Goal: Find specific page/section: Find specific page/section

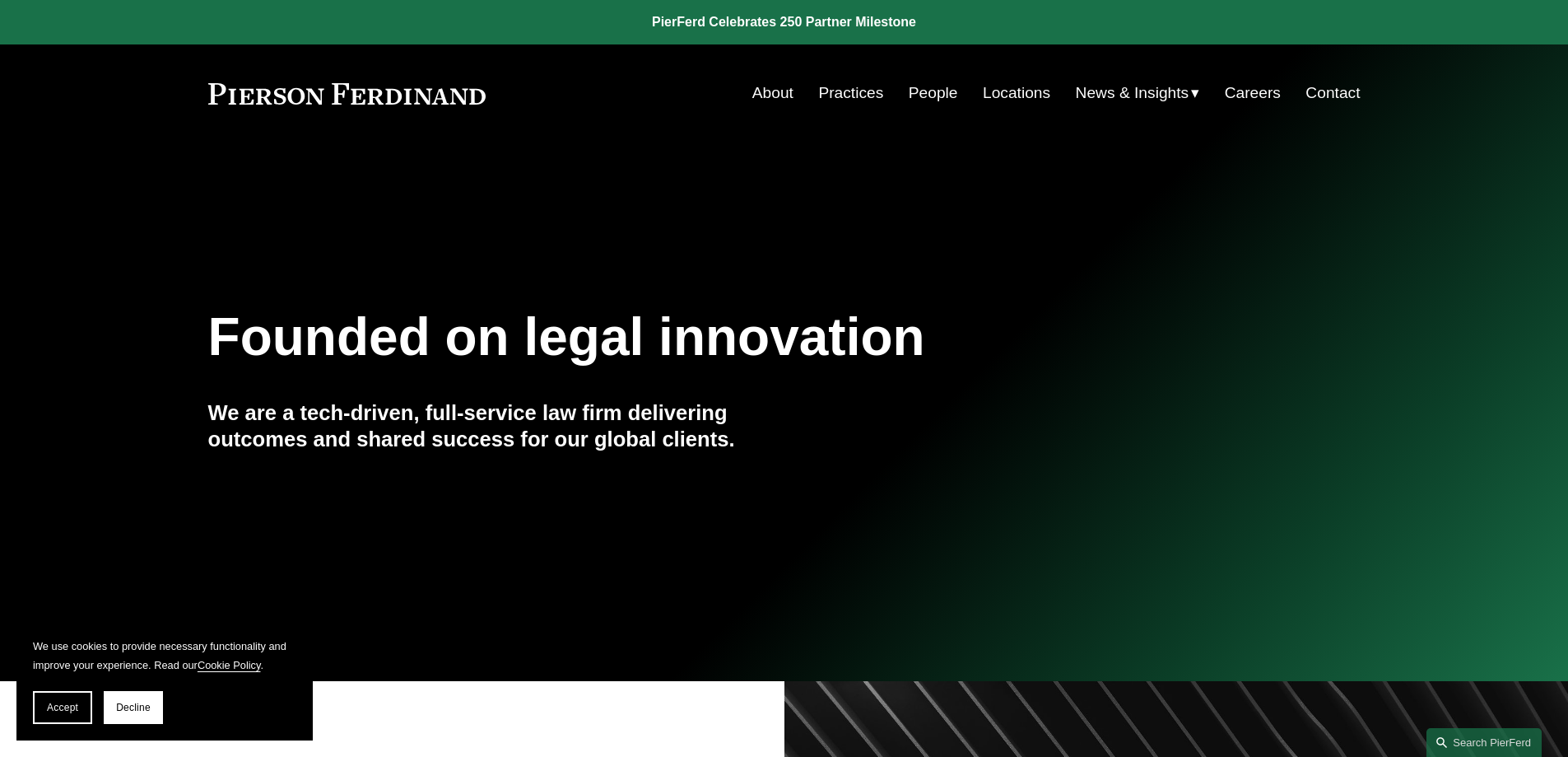
click at [1329, 94] on link "Contact" at bounding box center [1332, 93] width 54 height 31
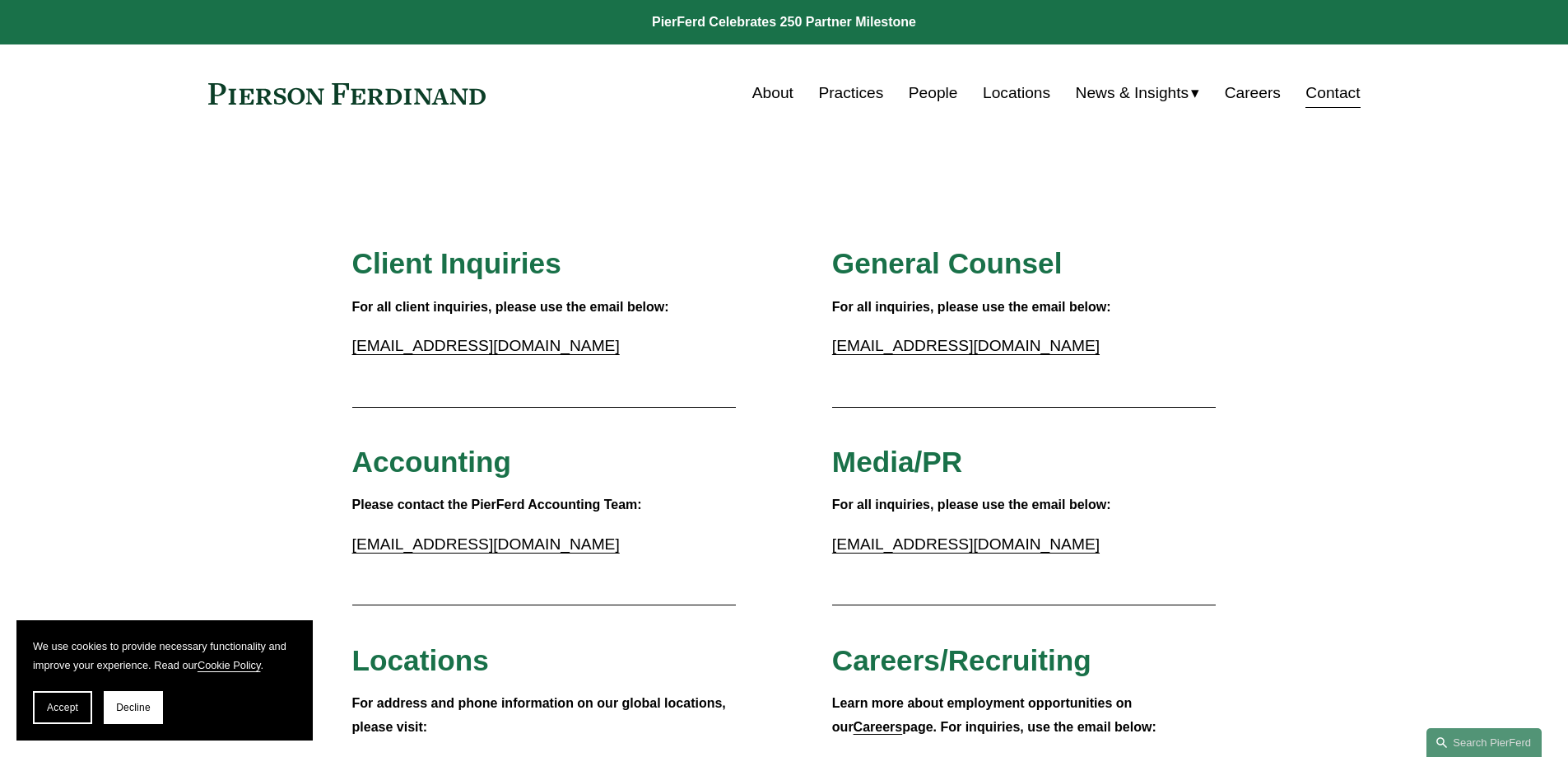
click at [1042, 90] on link "Locations" at bounding box center [1017, 93] width 68 height 31
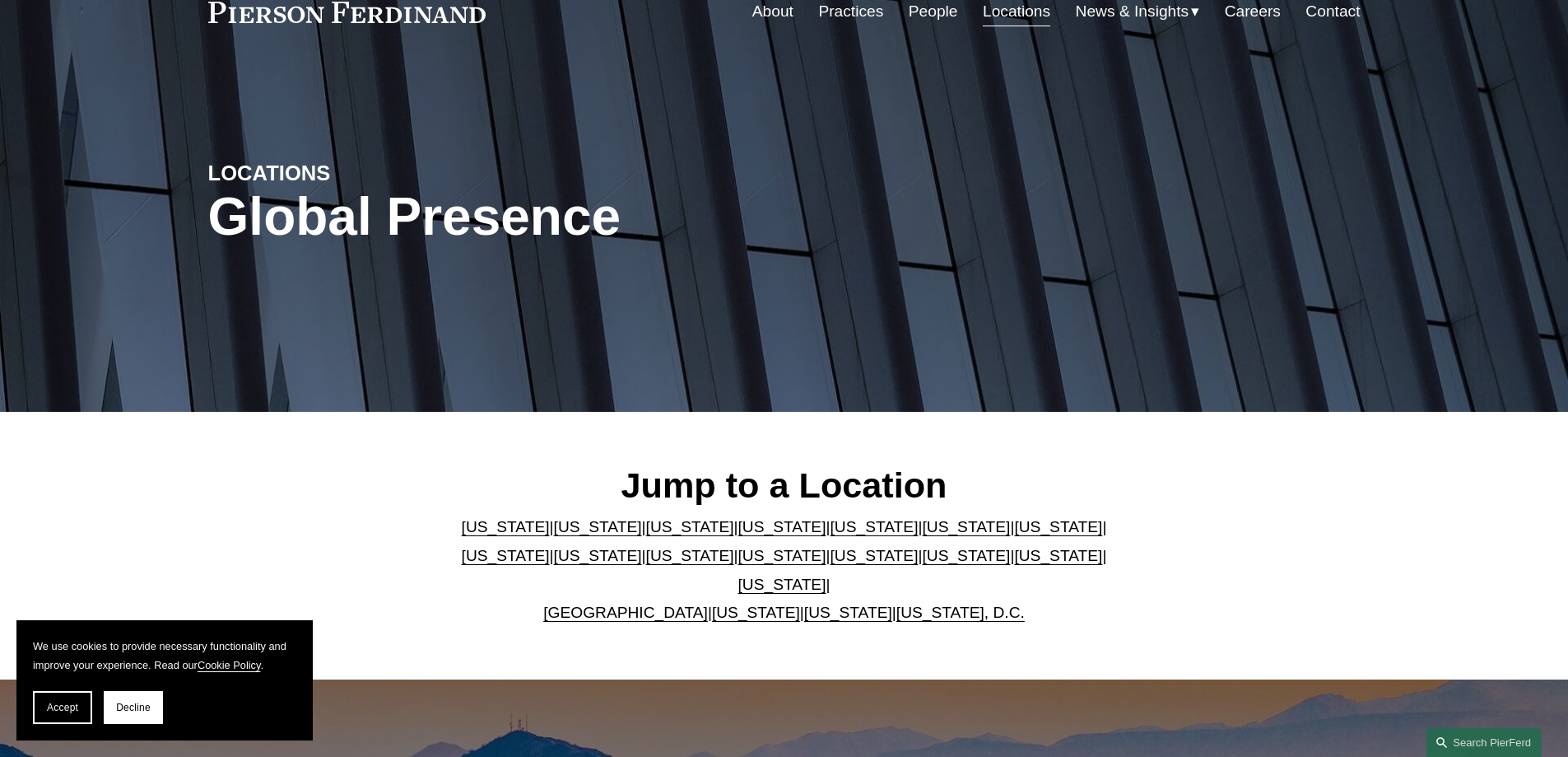
scroll to position [82, 0]
click at [578, 534] on link "California" at bounding box center [597, 525] width 88 height 17
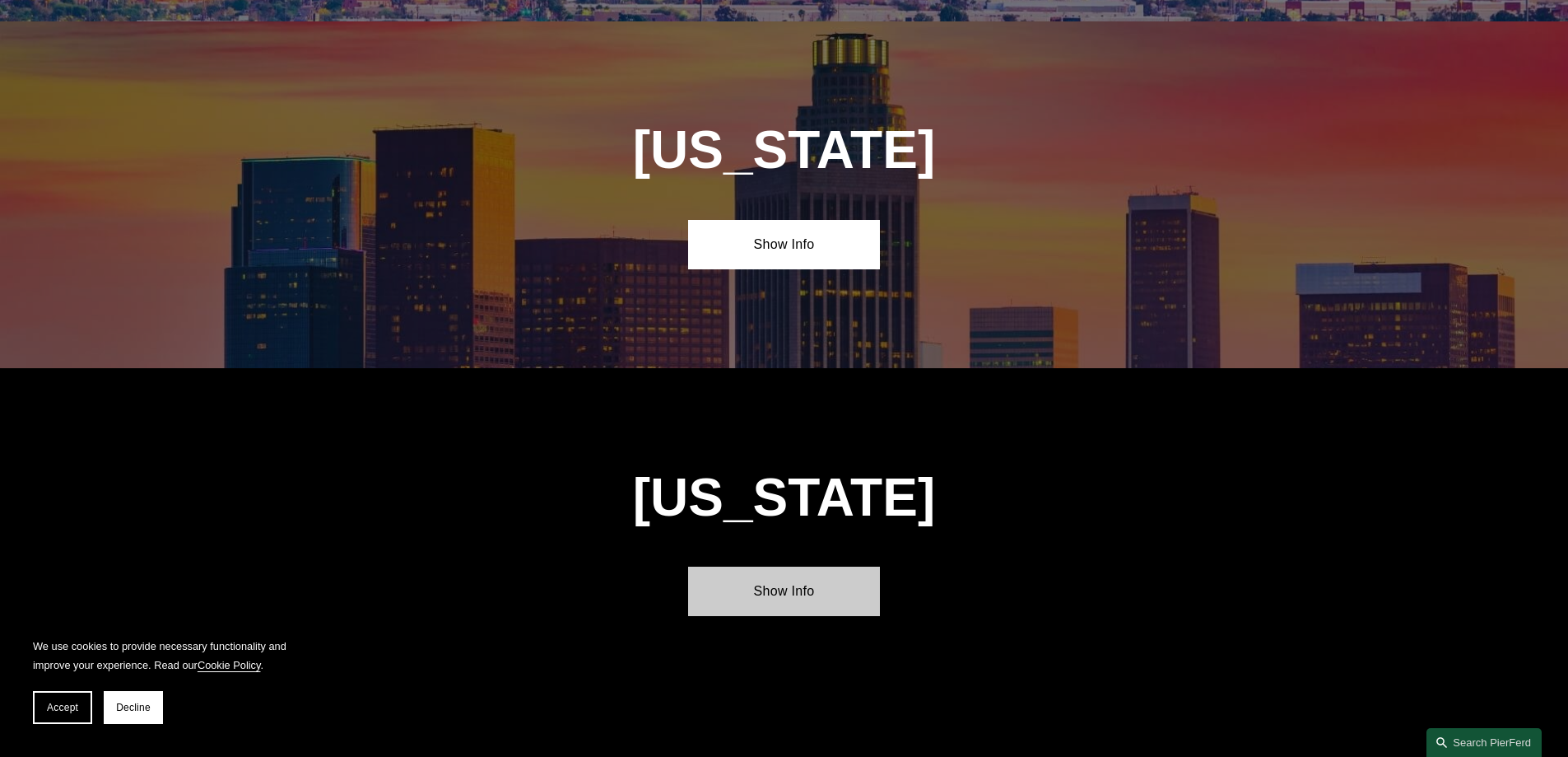
scroll to position [1095, 0]
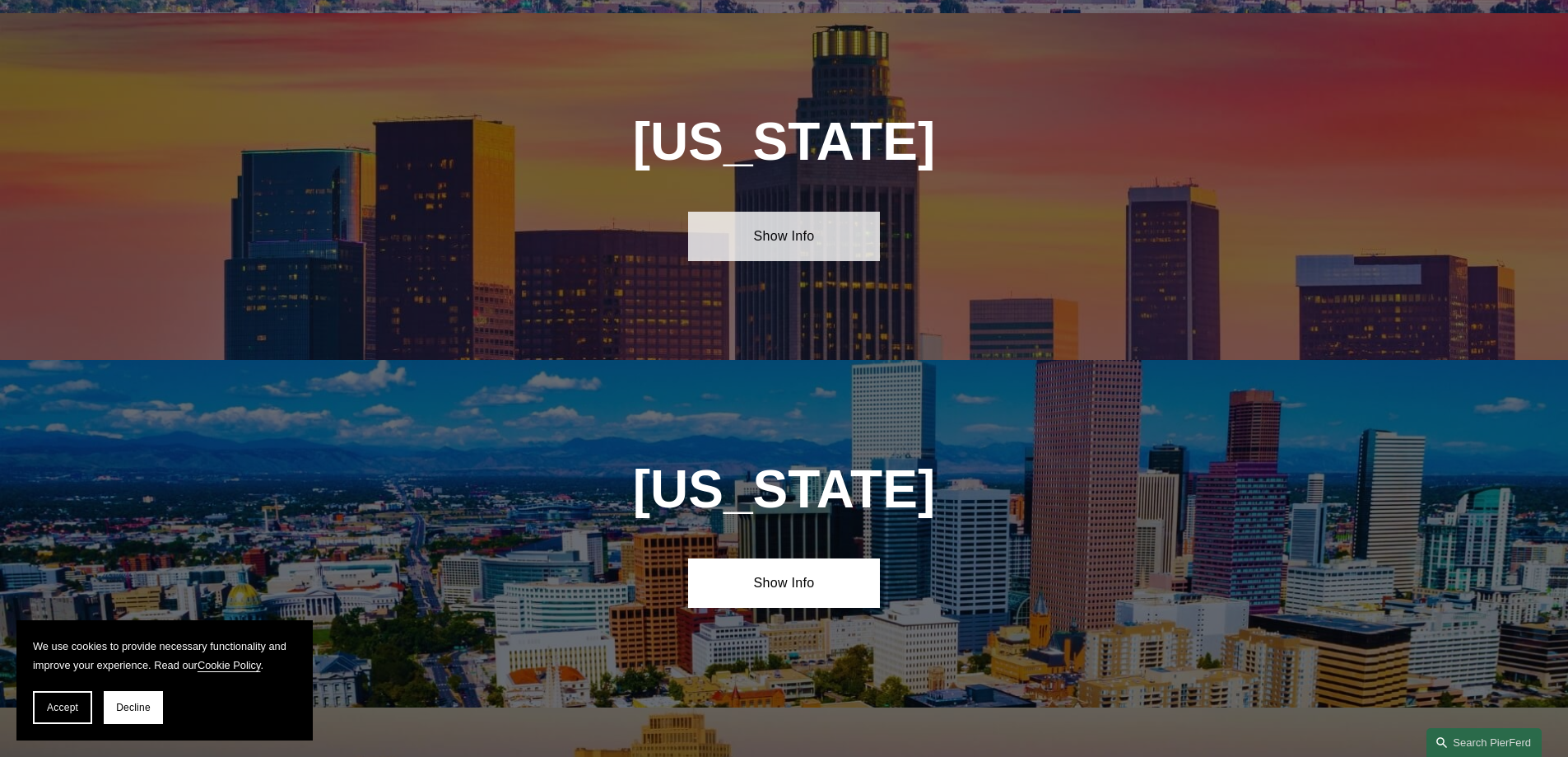
click at [851, 232] on link "Show Info" at bounding box center [784, 236] width 191 height 49
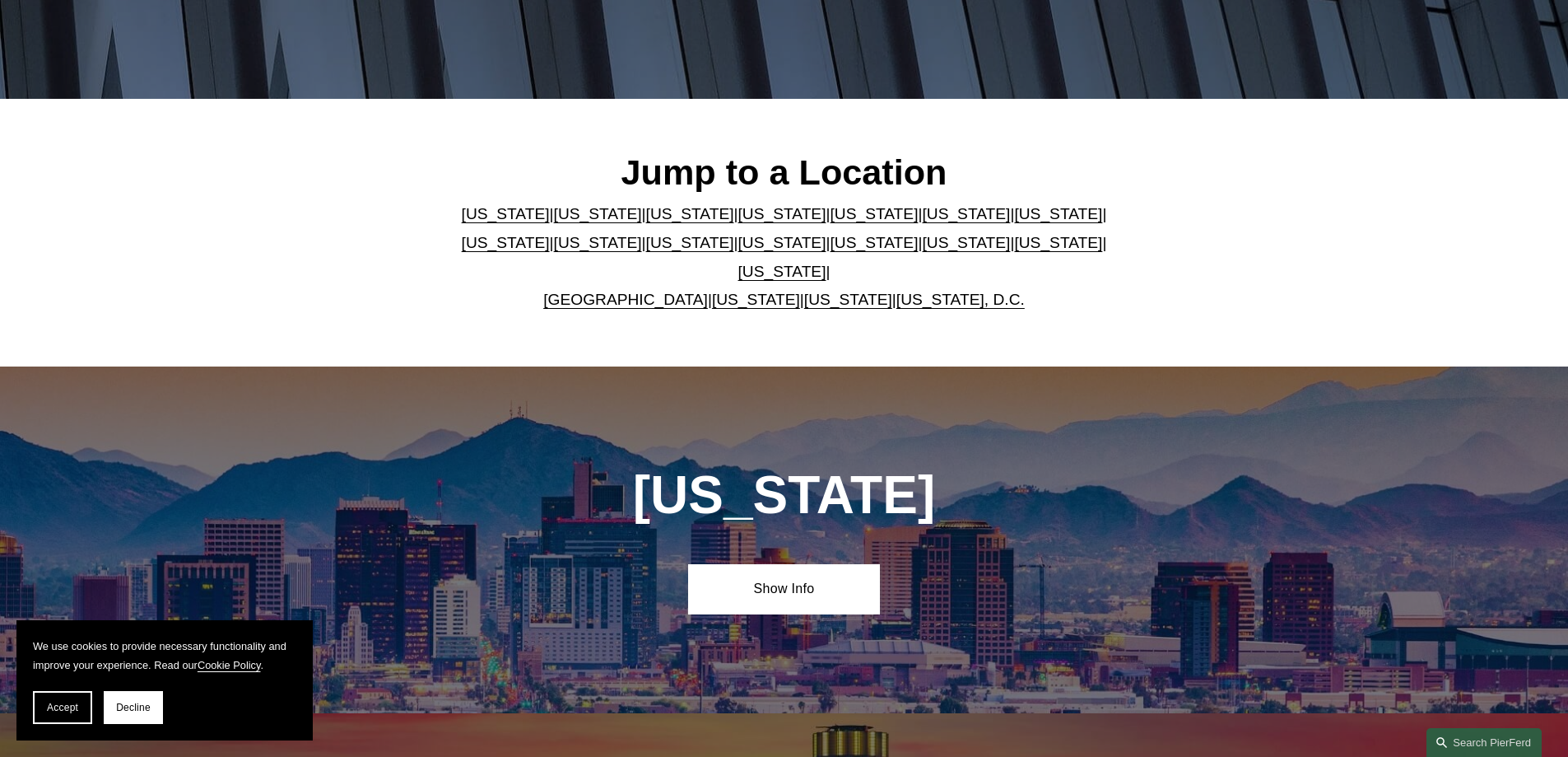
scroll to position [82, 0]
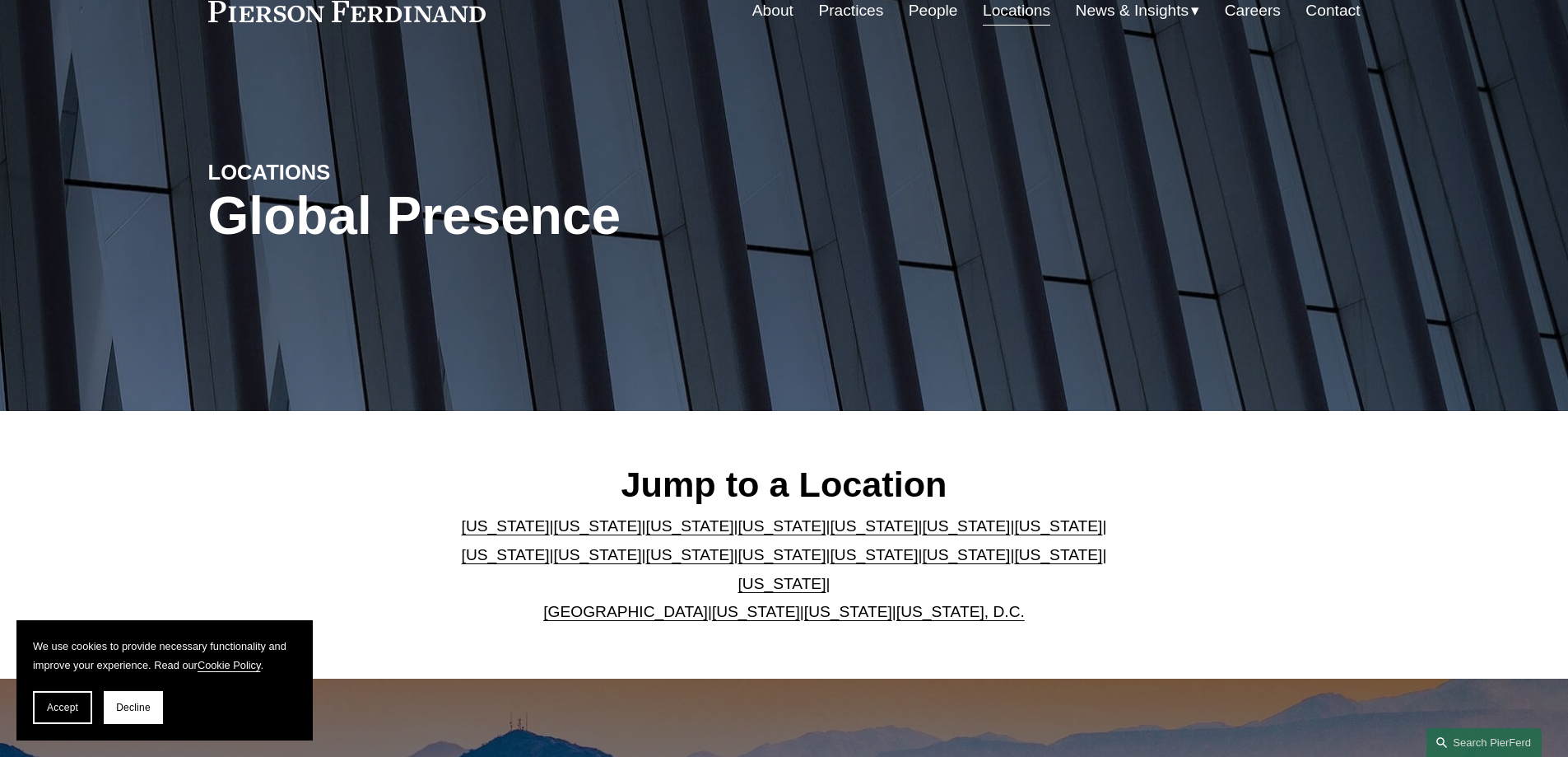
click at [1174, 12] on span "News & Insights" at bounding box center [1133, 11] width 114 height 28
click at [1254, 12] on link "Careers" at bounding box center [1253, 10] width 56 height 31
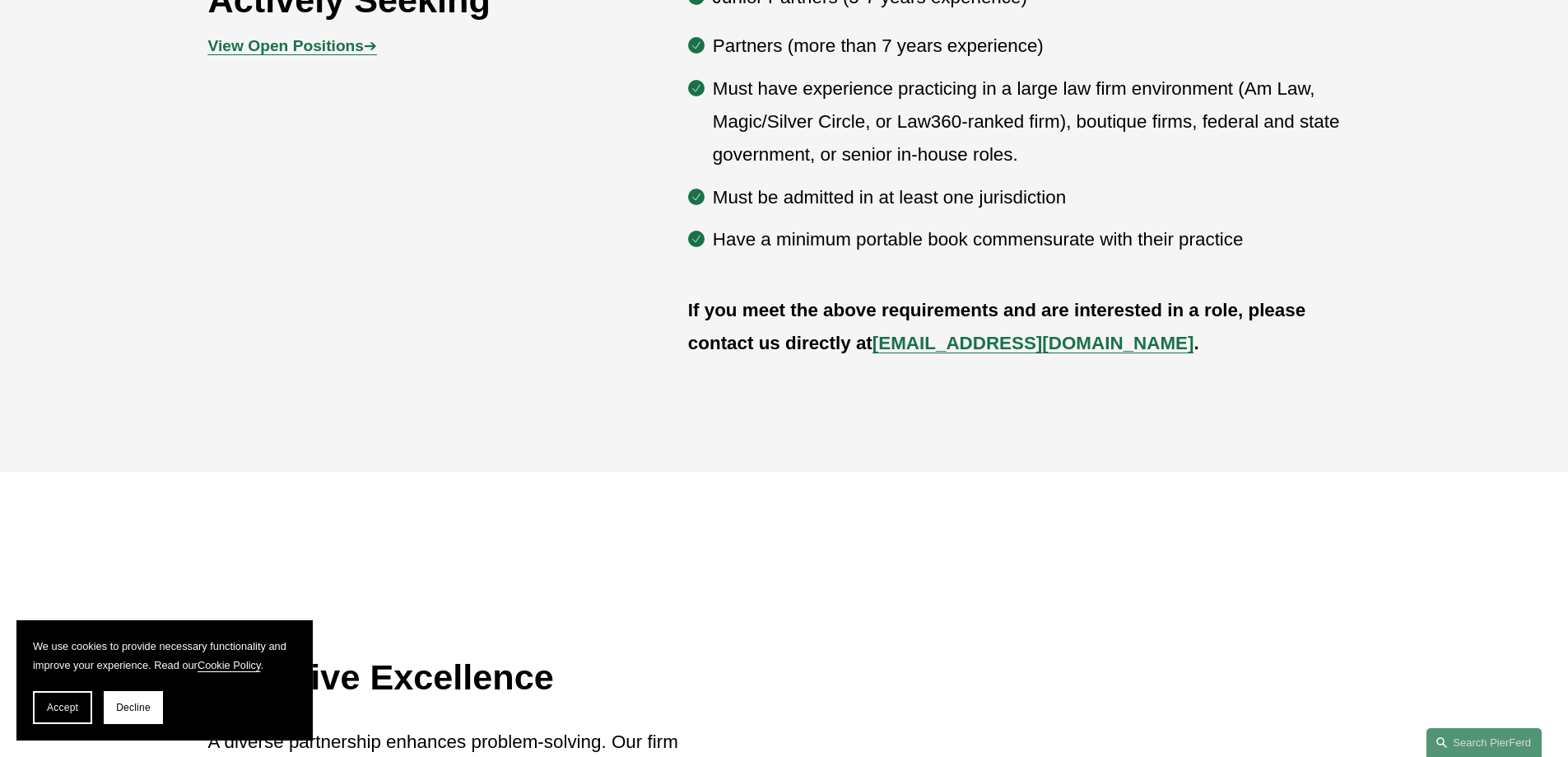
scroll to position [1026, 0]
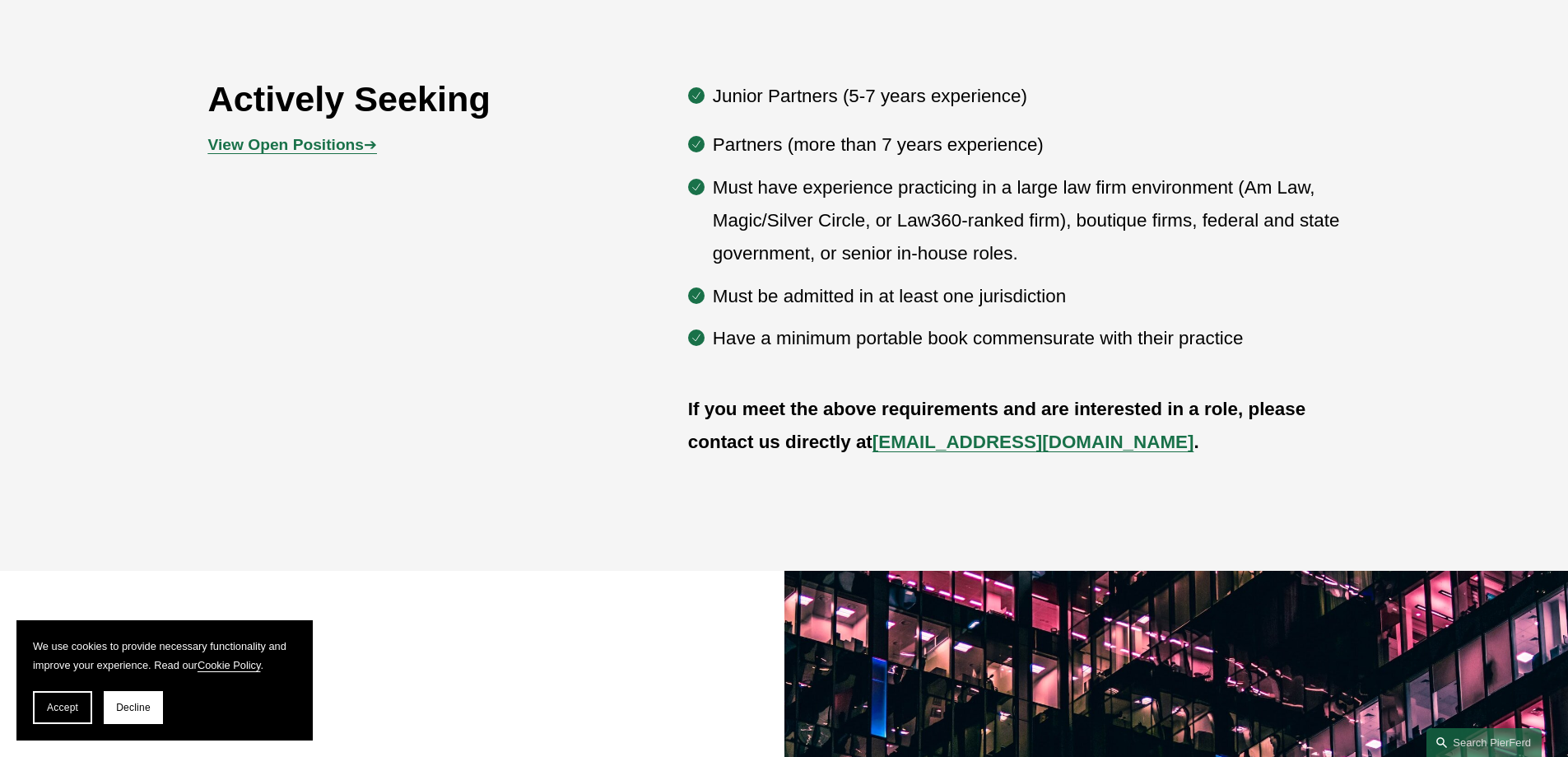
click at [353, 144] on strong "View Open Positions" at bounding box center [286, 144] width 156 height 17
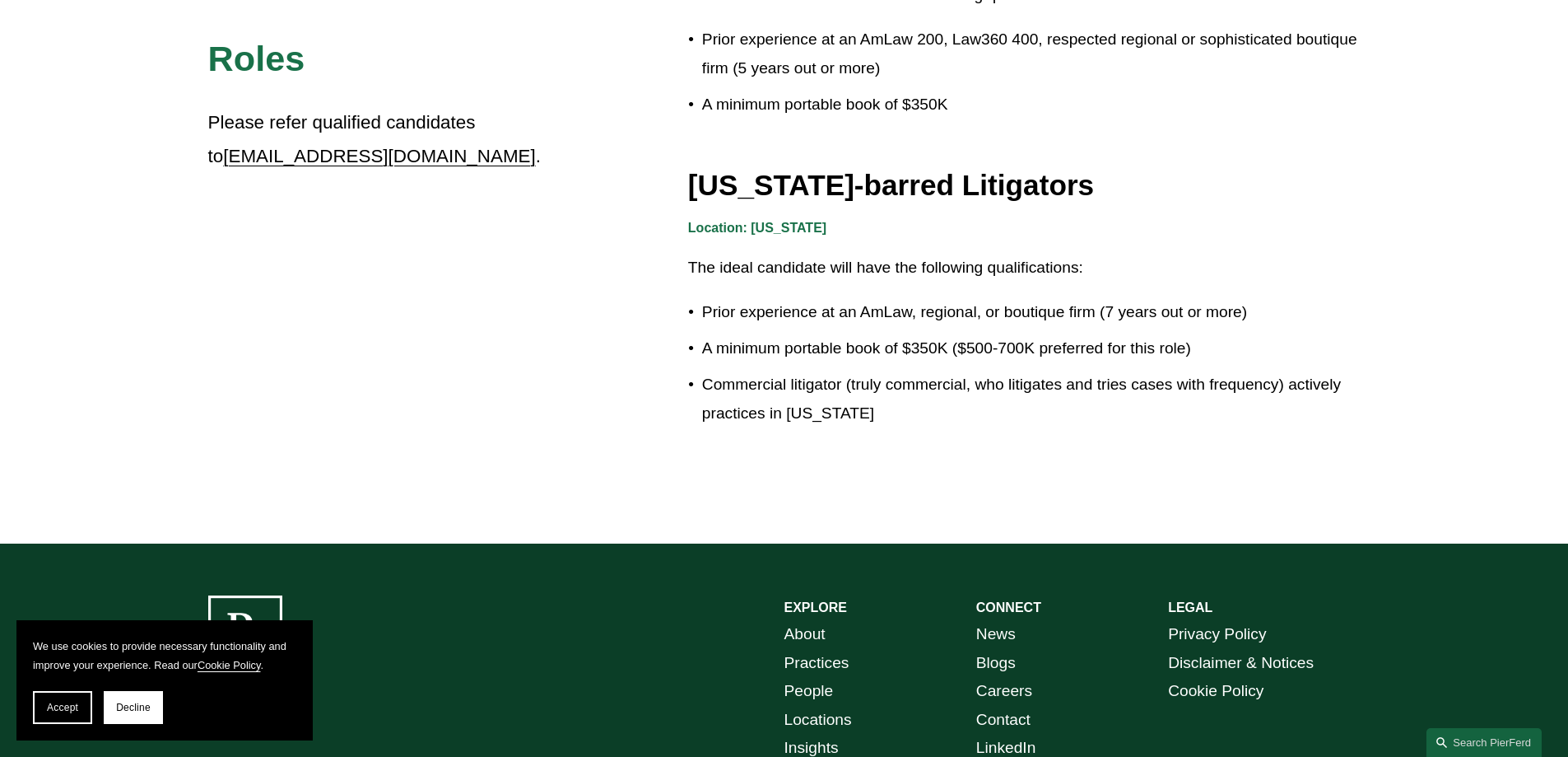
scroll to position [2882, 0]
